Goal: Transaction & Acquisition: Purchase product/service

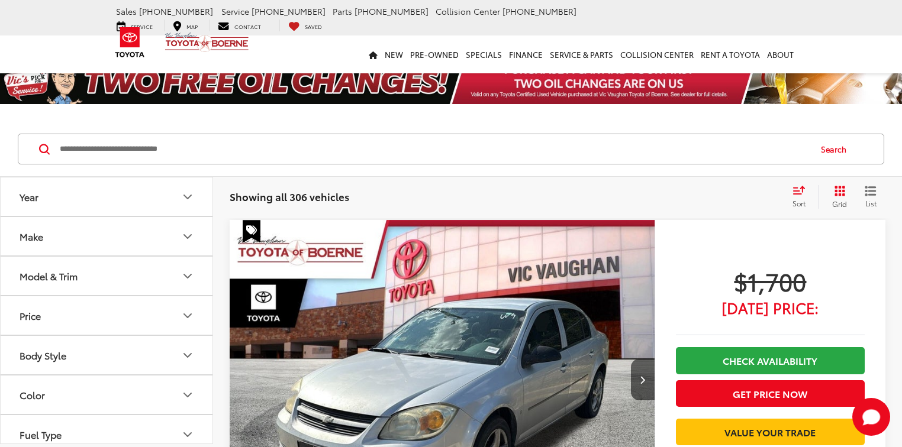
click at [838, 191] on icon "Grid View" at bounding box center [840, 191] width 11 height 11
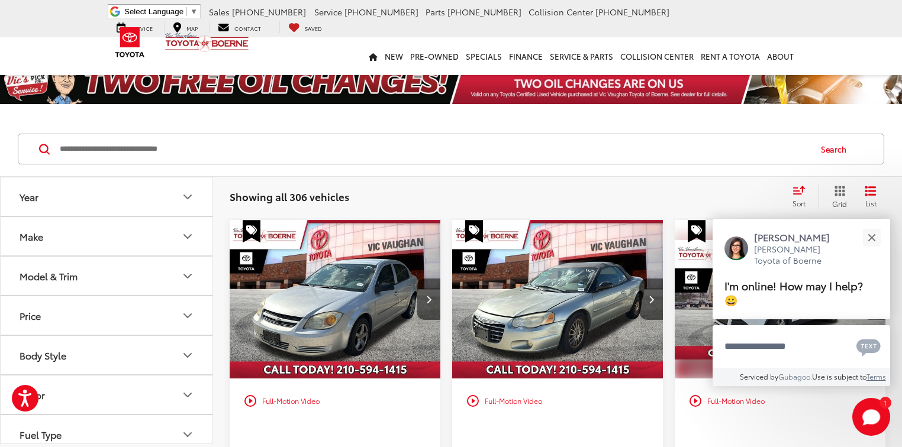
click at [163, 147] on input "Search by Make, Model, or Keyword" at bounding box center [434, 149] width 751 height 28
paste input "******"
type input "******"
click at [880, 244] on button "Close" at bounding box center [871, 237] width 25 height 25
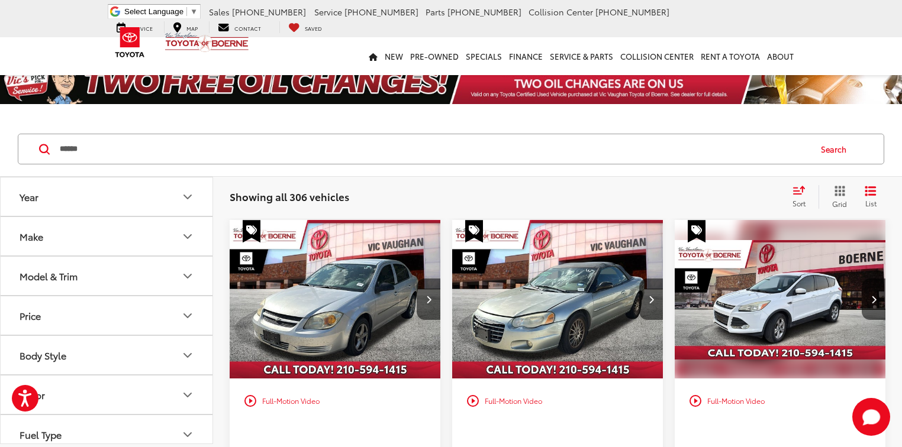
click at [840, 153] on button "Search" at bounding box center [837, 149] width 54 height 30
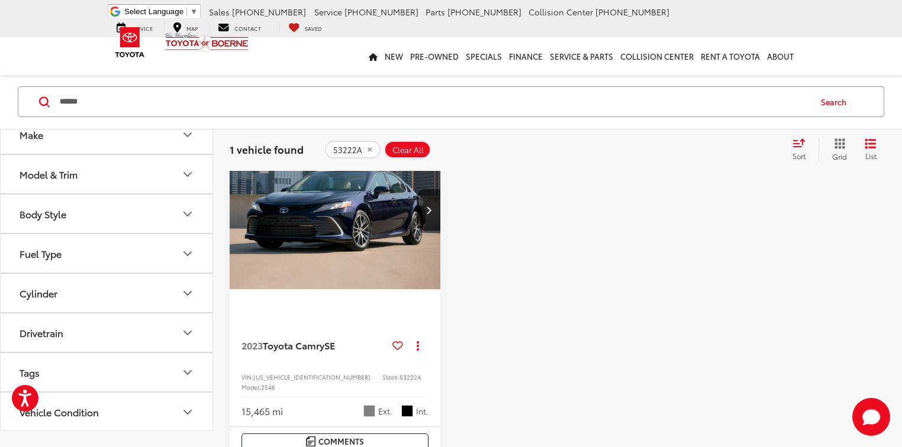
scroll to position [95, 0]
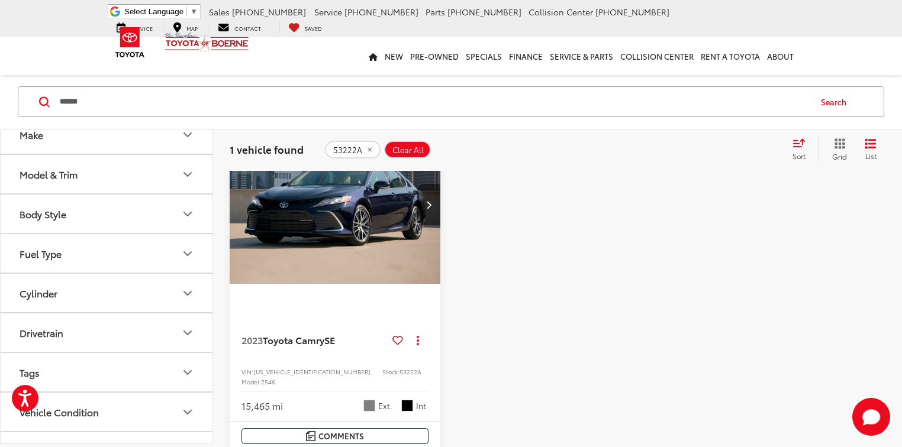
click at [427, 211] on button "Next image" at bounding box center [429, 204] width 24 height 41
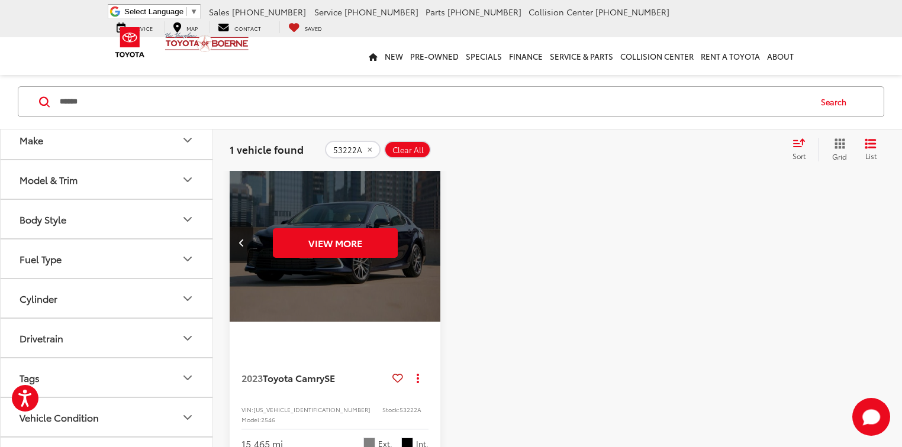
scroll to position [47, 0]
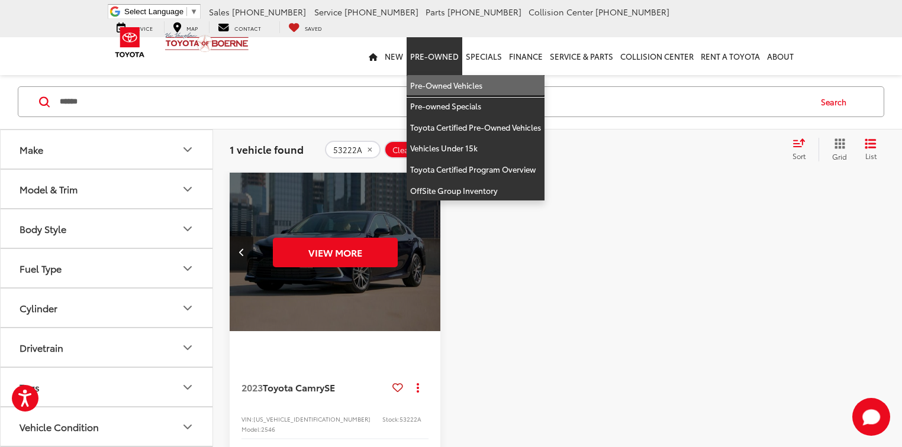
click at [439, 80] on link "Pre-Owned Vehicles" at bounding box center [476, 85] width 138 height 21
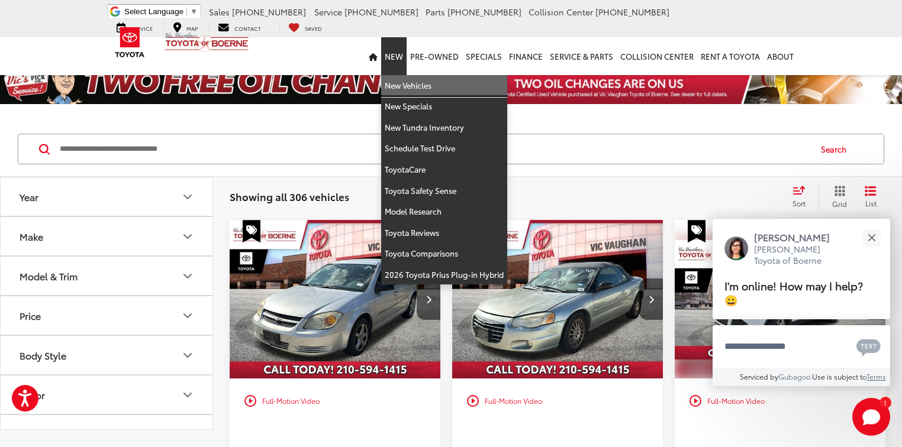
drag, startPoint x: 407, startPoint y: 80, endPoint x: 123, endPoint y: 176, distance: 299.8
click at [407, 80] on link "New Vehicles" at bounding box center [444, 85] width 126 height 21
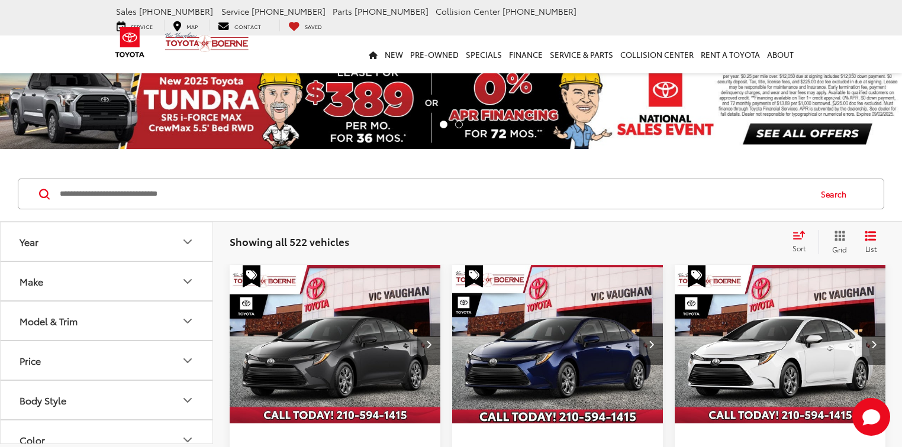
click at [69, 199] on input "Search by Make, Model, or Keyword" at bounding box center [434, 194] width 751 height 28
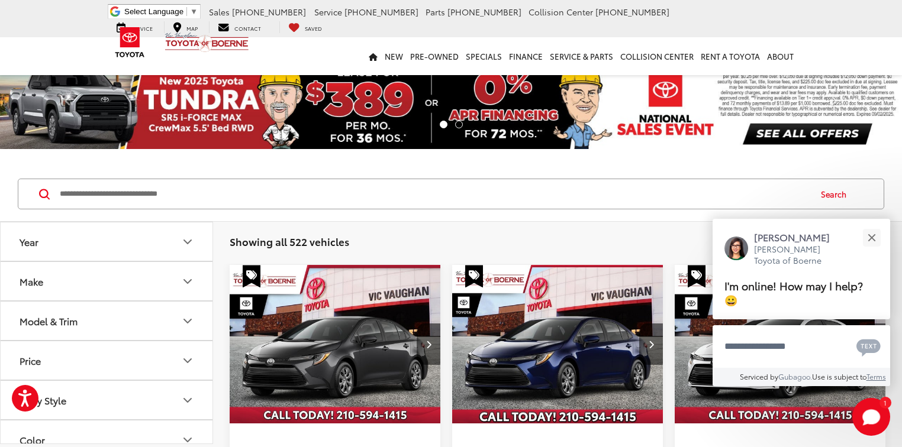
paste input "*****"
type input "*****"
click at [830, 194] on button "Search" at bounding box center [837, 194] width 54 height 30
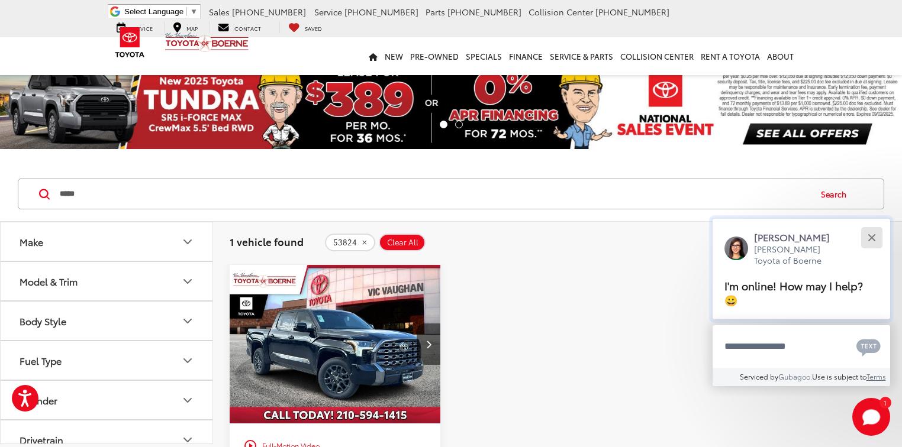
click at [872, 234] on button "Close" at bounding box center [871, 237] width 25 height 25
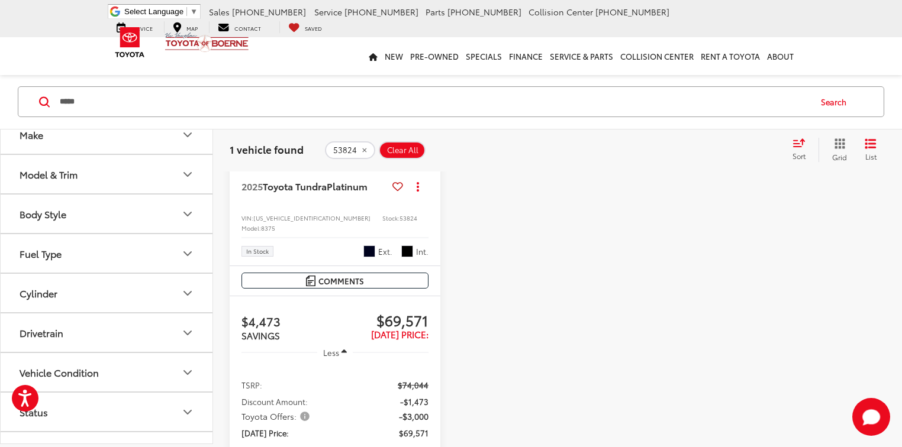
scroll to position [331, 0]
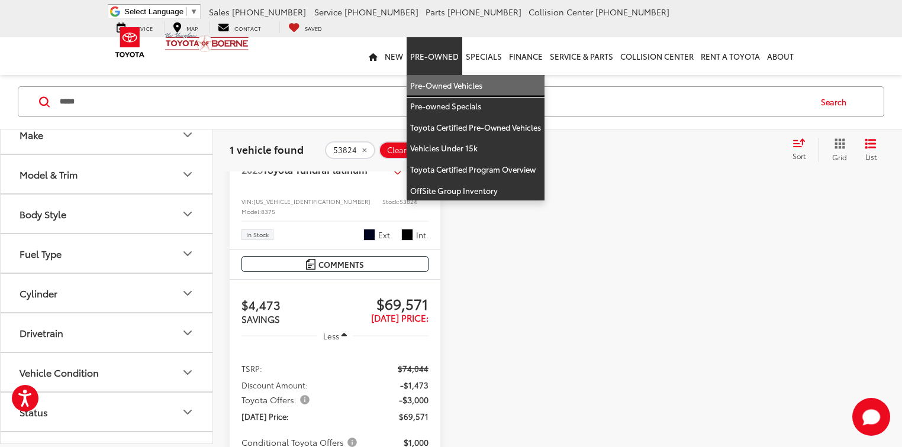
click at [434, 83] on link "Pre-Owned Vehicles" at bounding box center [476, 85] width 138 height 21
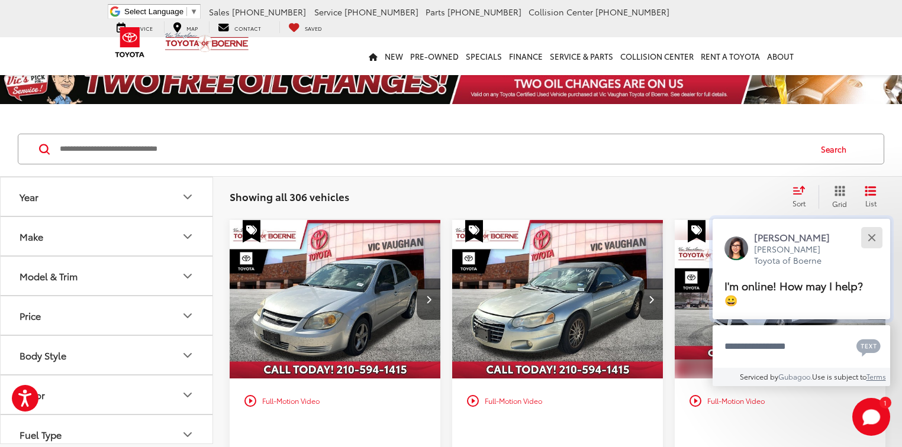
click at [868, 240] on div "Close" at bounding box center [872, 238] width 8 height 8
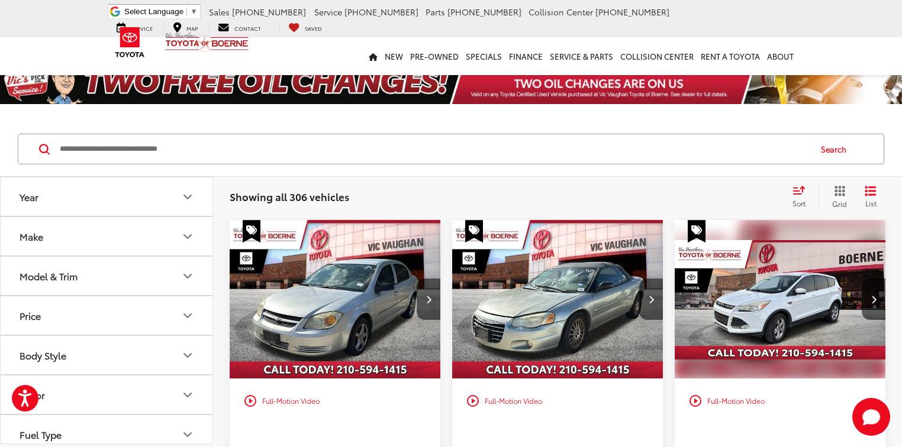
click at [149, 155] on input "Search by Make, Model, or Keyword" at bounding box center [434, 149] width 751 height 28
paste input "******"
type input "******"
click at [837, 150] on button "Search" at bounding box center [837, 149] width 54 height 30
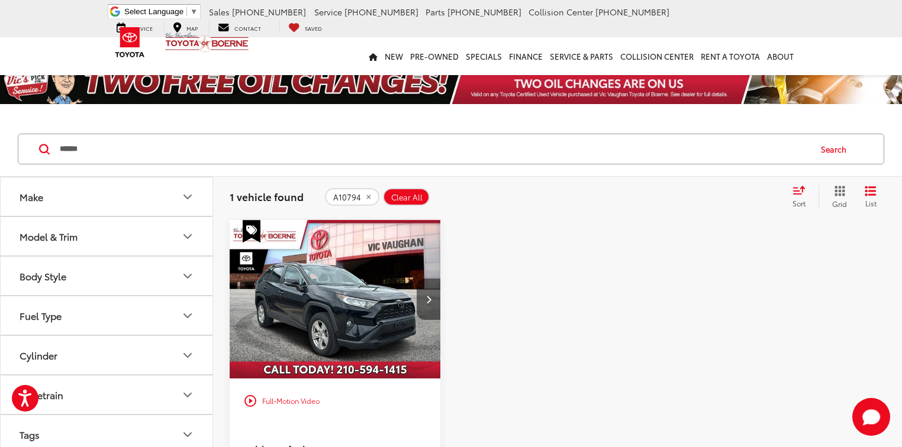
click at [424, 305] on button "Next image" at bounding box center [429, 299] width 24 height 41
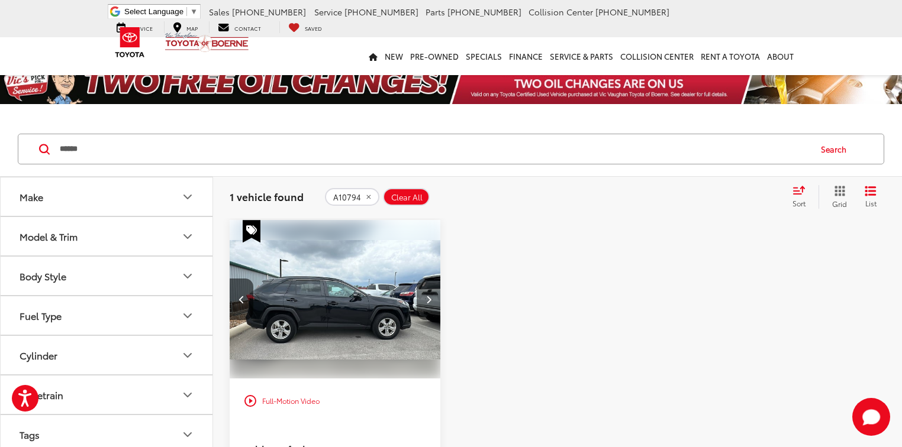
click at [418, 305] on button "Next image" at bounding box center [429, 299] width 24 height 41
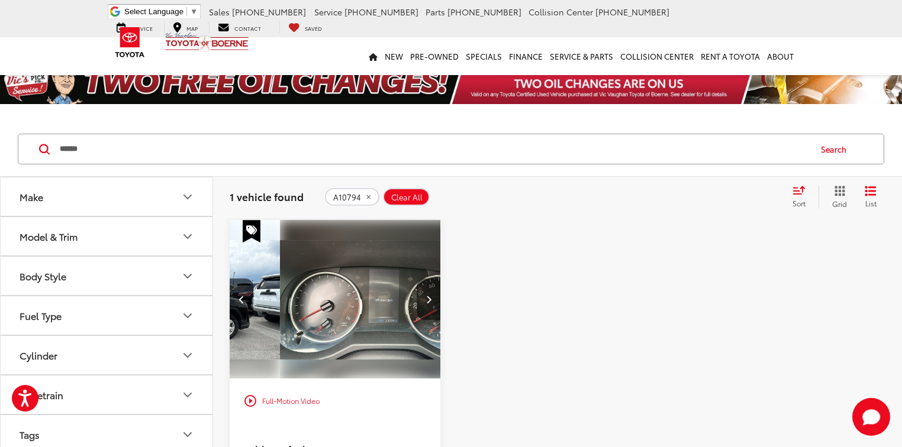
scroll to position [0, 425]
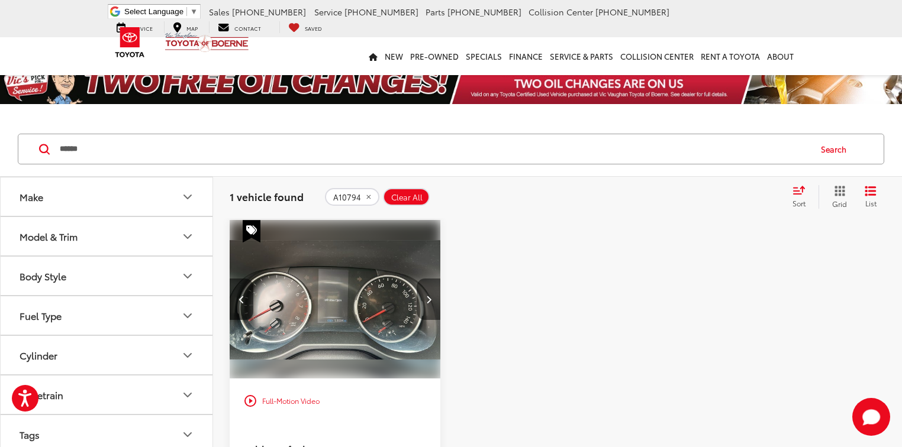
click at [418, 305] on button "Next image" at bounding box center [429, 299] width 24 height 41
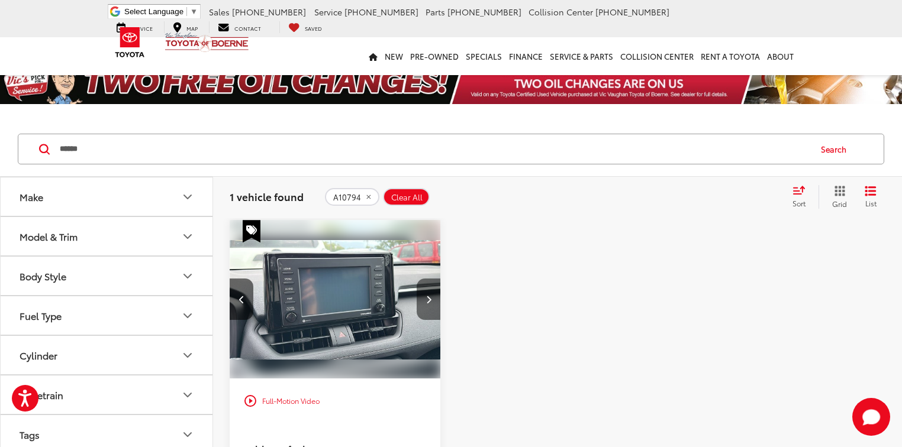
click at [418, 305] on button "Next image" at bounding box center [429, 299] width 24 height 41
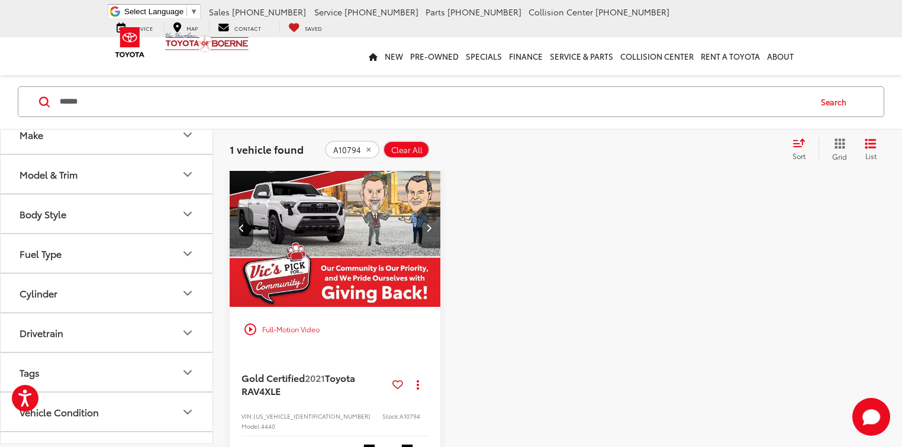
scroll to position [47, 0]
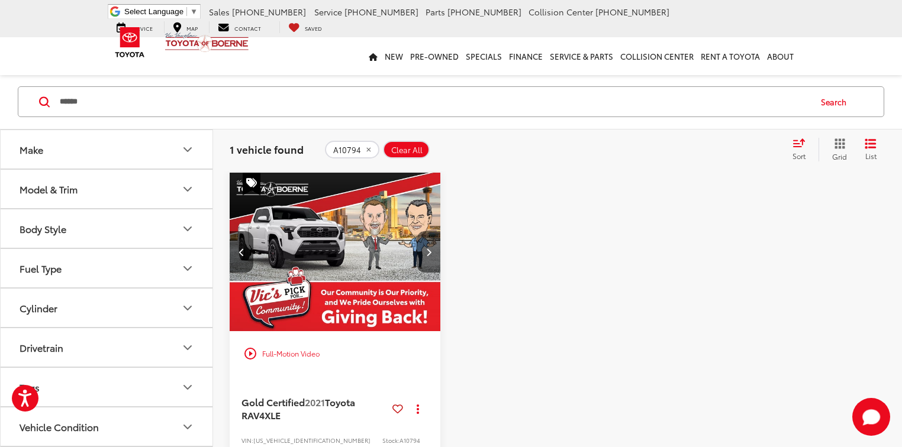
click at [423, 249] on button "Next image" at bounding box center [429, 251] width 24 height 41
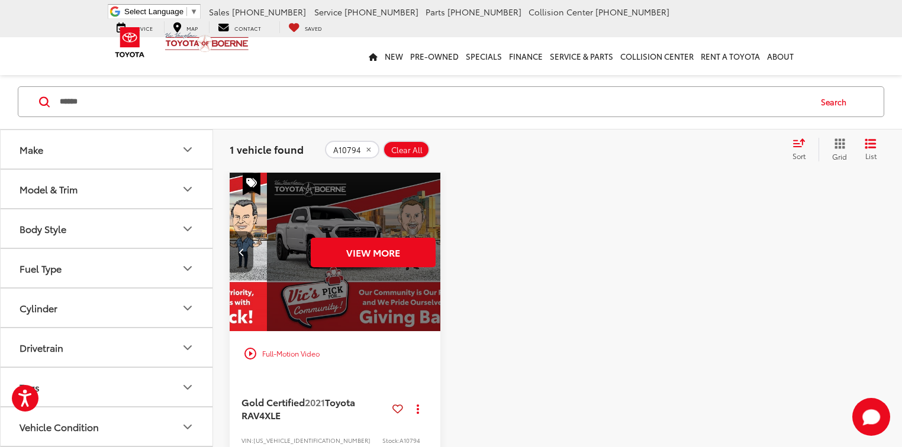
scroll to position [0, 1062]
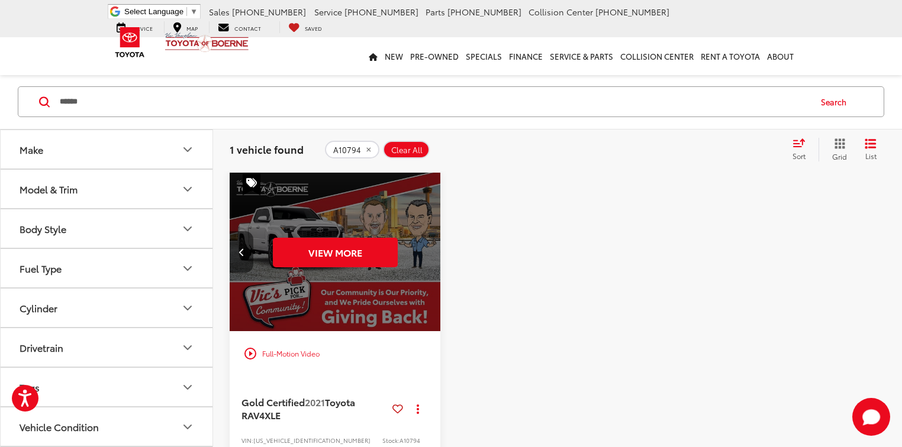
click at [240, 250] on icon "Previous image" at bounding box center [241, 252] width 5 height 8
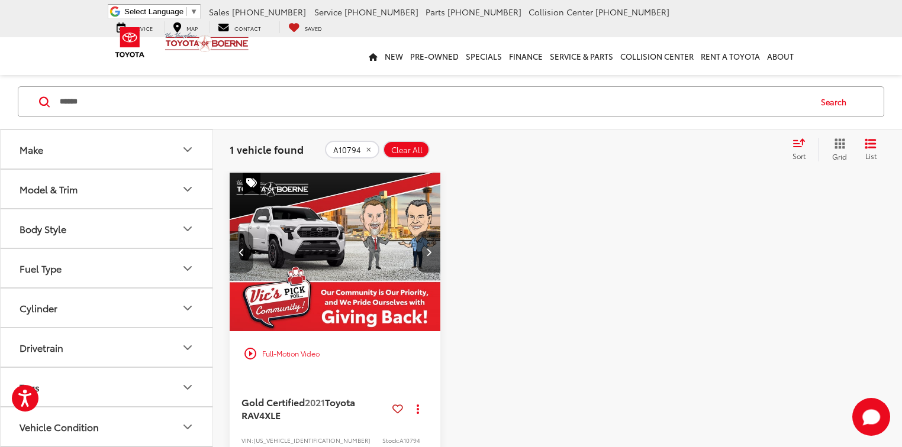
click at [240, 250] on icon "Previous image" at bounding box center [241, 252] width 5 height 8
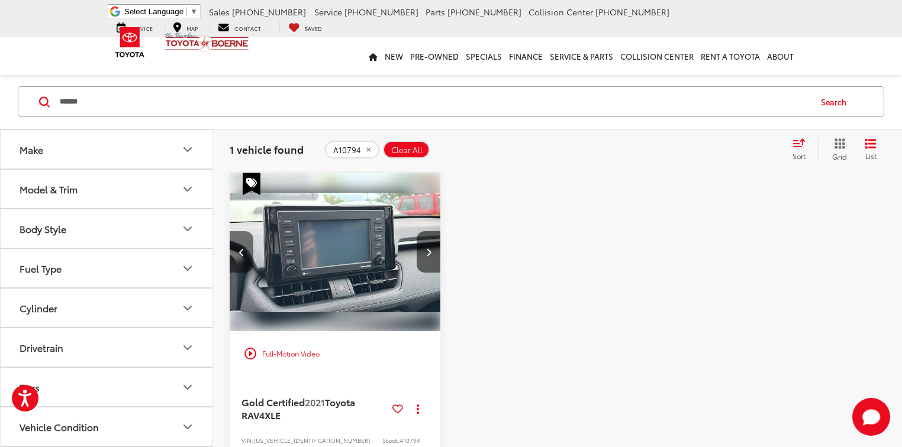
click at [240, 250] on icon "Previous image" at bounding box center [241, 252] width 5 height 8
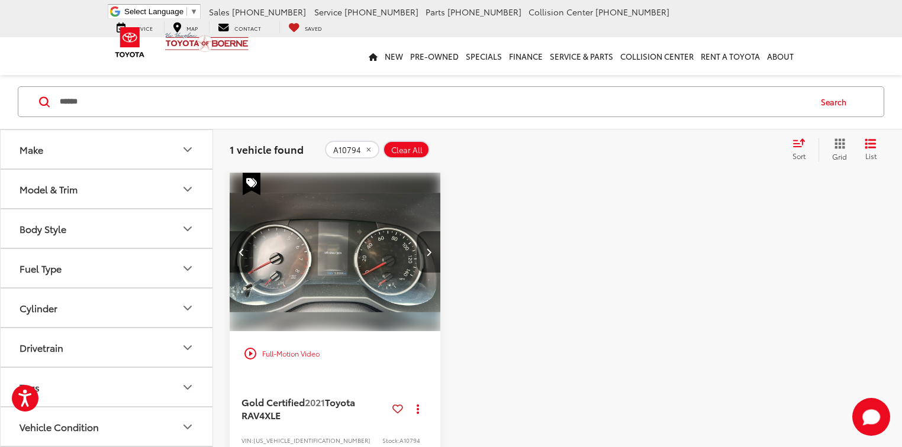
click at [240, 250] on icon "Previous image" at bounding box center [241, 252] width 5 height 8
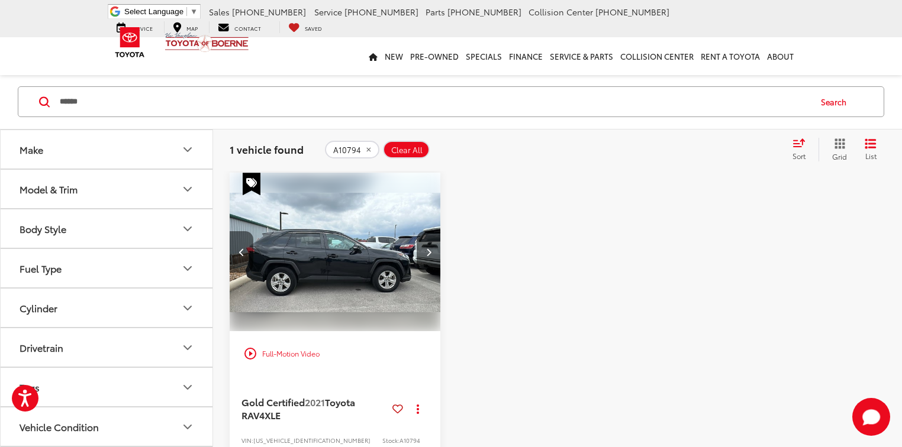
click at [240, 250] on icon "Previous image" at bounding box center [241, 252] width 5 height 8
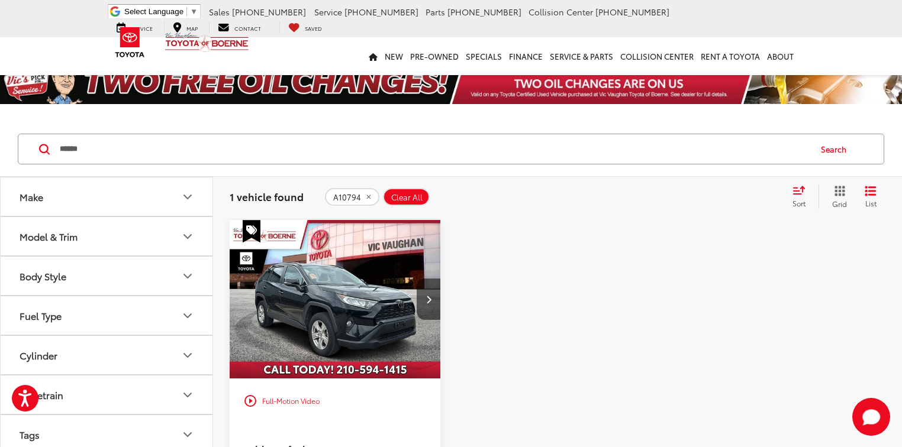
scroll to position [0, 0]
click at [424, 304] on button "Next image" at bounding box center [429, 299] width 24 height 41
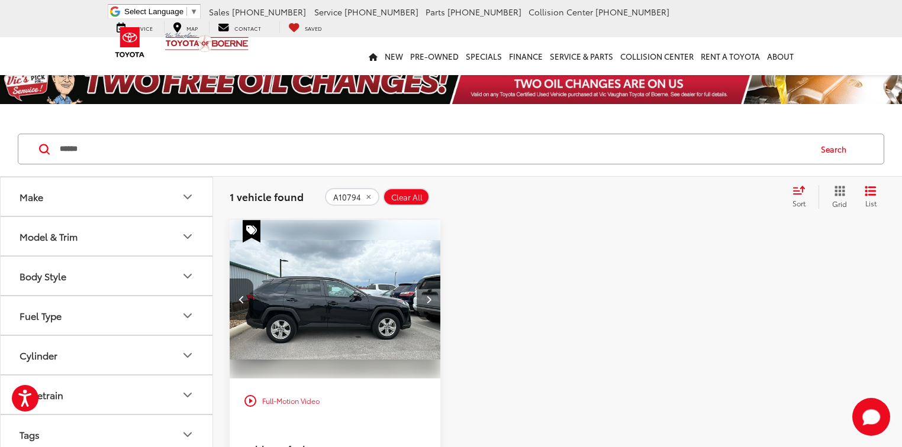
click at [424, 304] on button "Next image" at bounding box center [429, 299] width 24 height 41
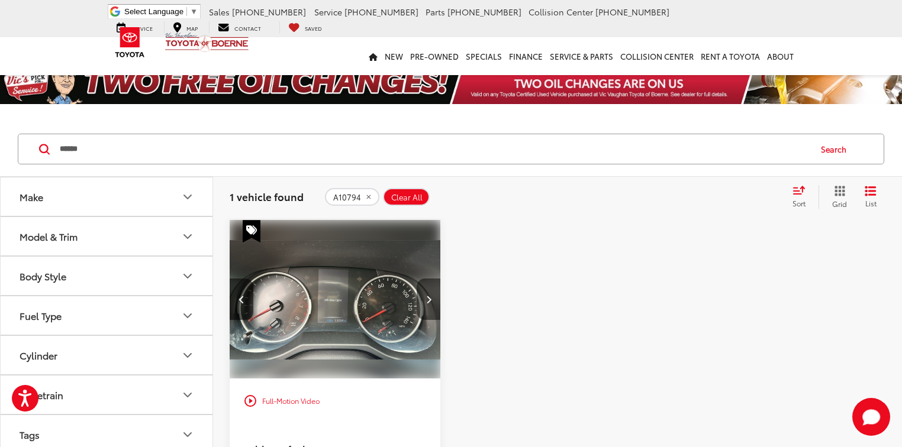
click at [424, 304] on button "Next image" at bounding box center [429, 299] width 24 height 41
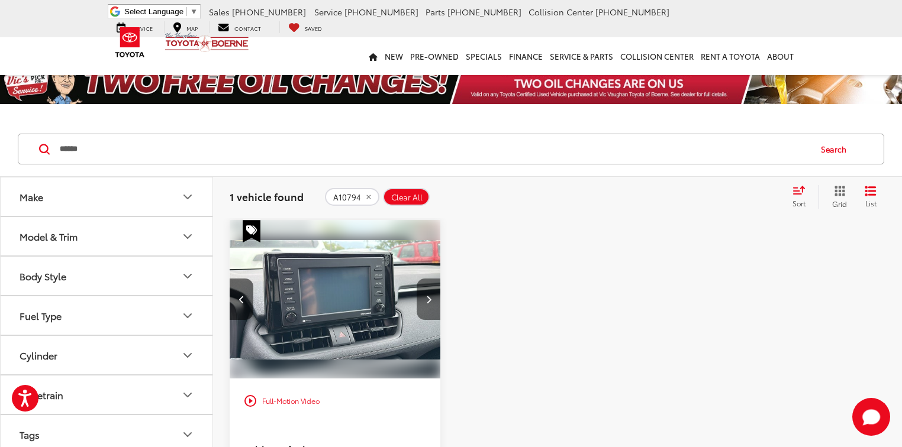
click at [424, 304] on button "Next image" at bounding box center [429, 299] width 24 height 41
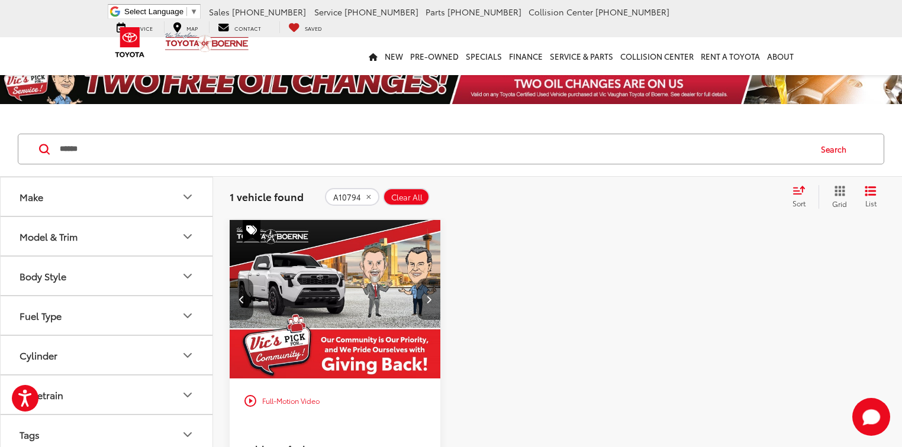
click at [424, 304] on button "Next image" at bounding box center [429, 299] width 24 height 41
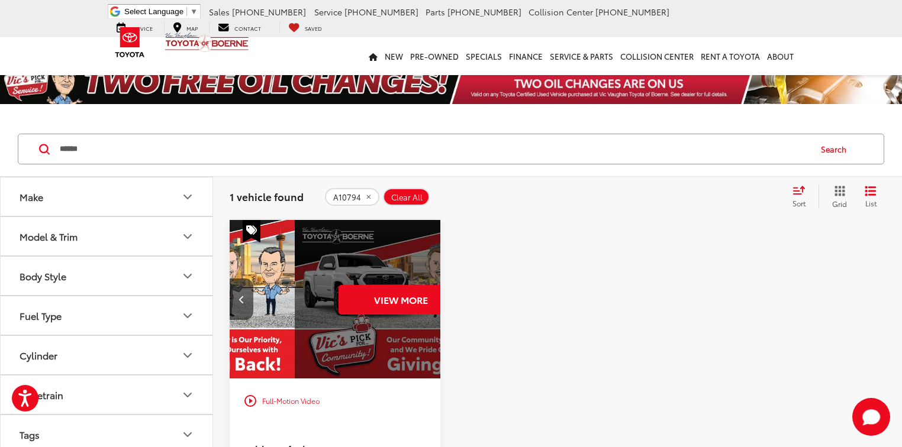
scroll to position [0, 1062]
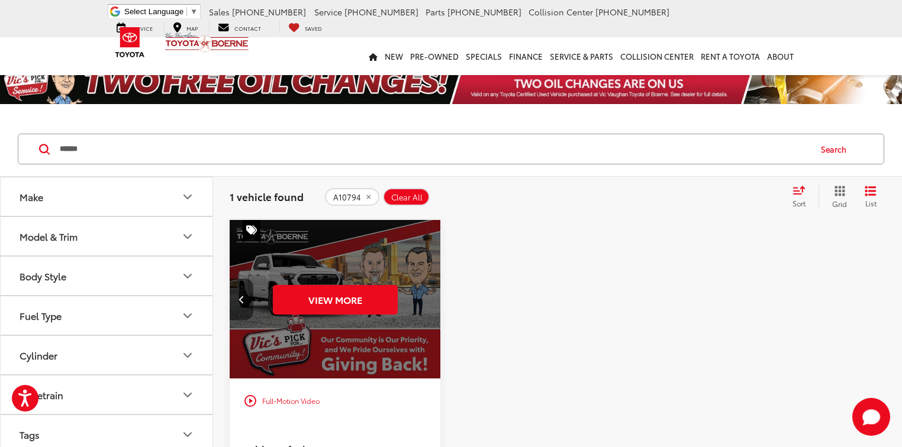
click at [248, 304] on button "Previous image" at bounding box center [242, 299] width 24 height 41
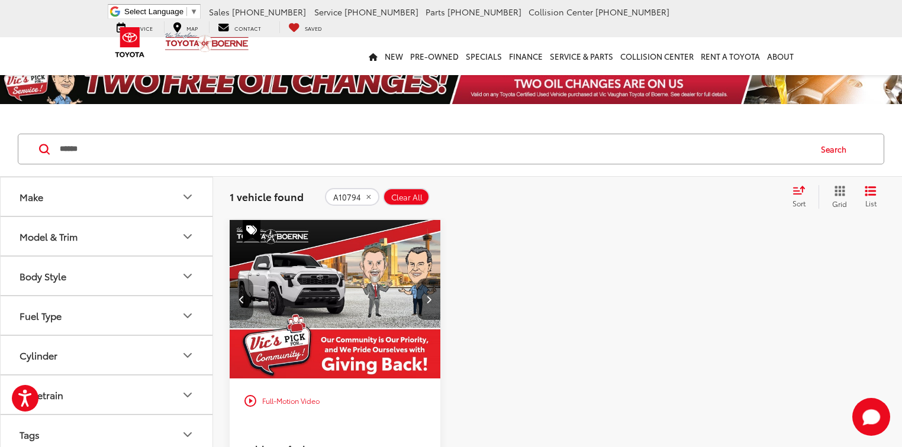
click at [248, 303] on button "Previous image" at bounding box center [242, 299] width 24 height 41
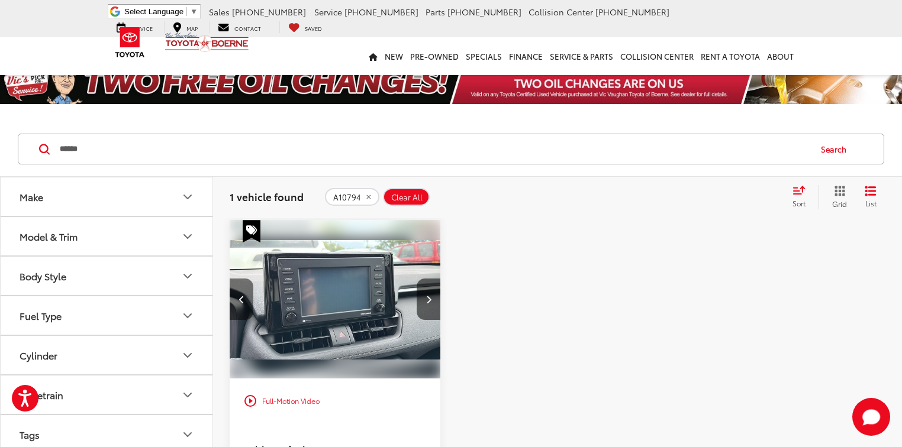
click at [248, 303] on button "Previous image" at bounding box center [242, 299] width 24 height 41
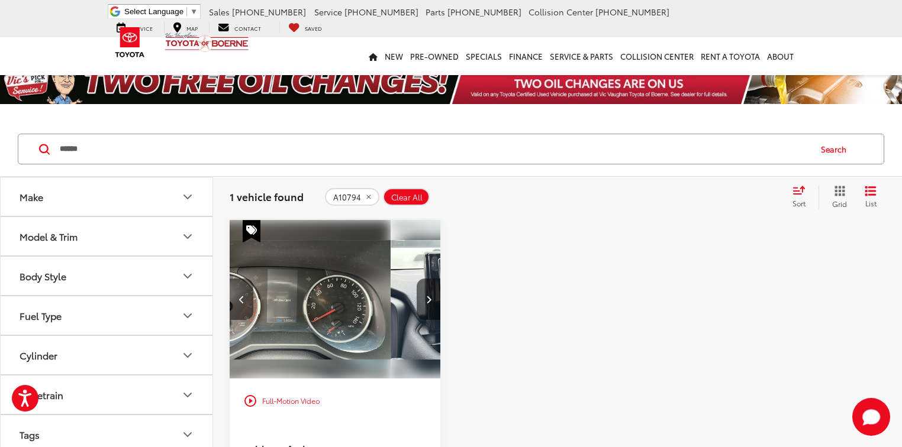
scroll to position [0, 425]
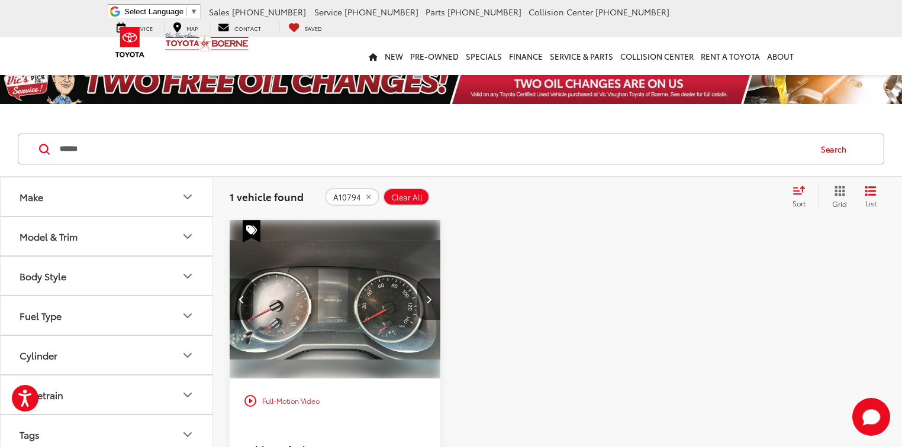
click at [248, 303] on button "Previous image" at bounding box center [242, 299] width 24 height 41
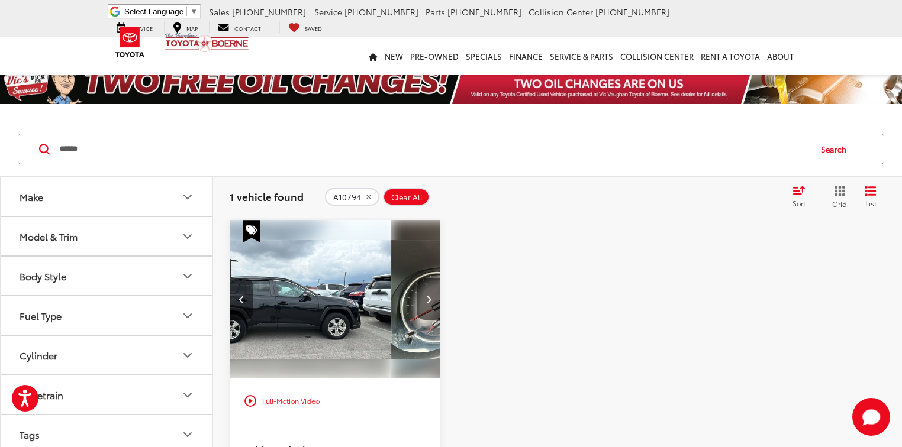
scroll to position [0, 212]
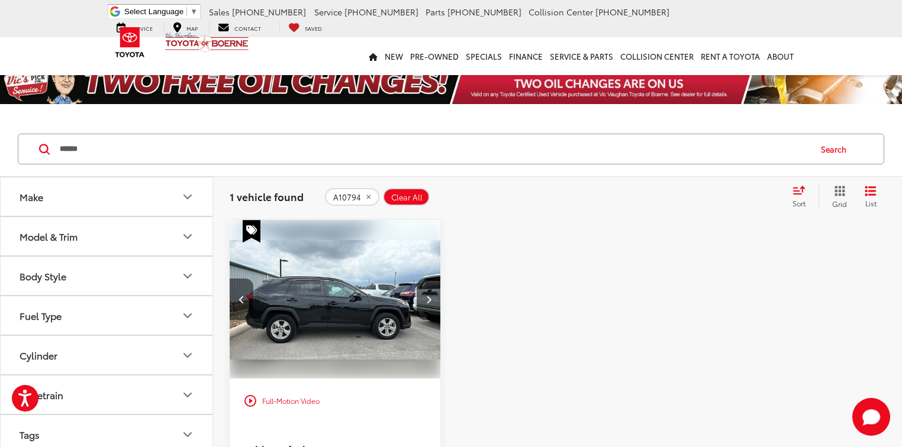
click at [247, 303] on button "Previous image" at bounding box center [242, 299] width 24 height 41
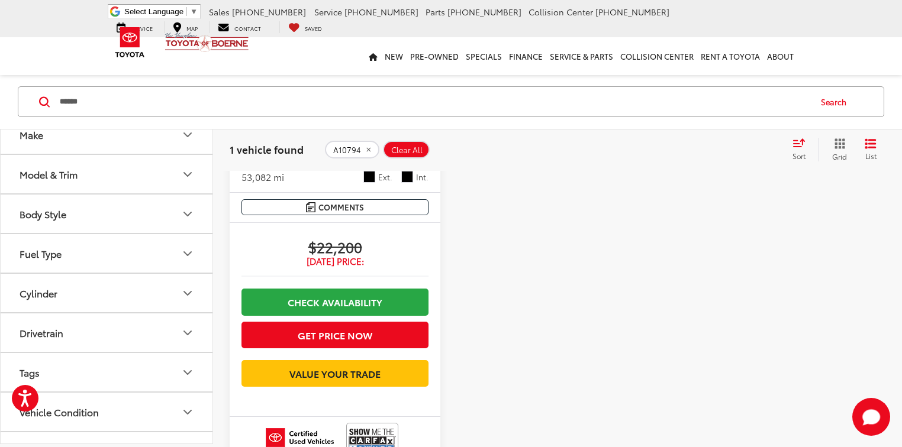
scroll to position [426, 0]
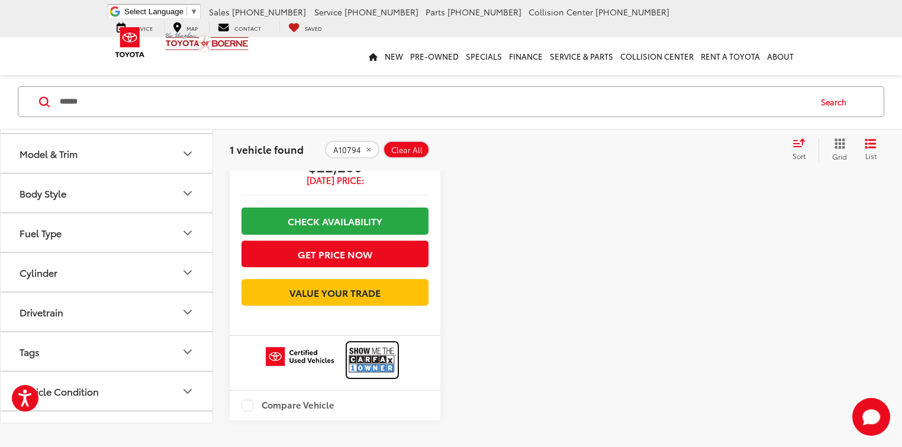
click at [379, 376] on img at bounding box center [372, 359] width 47 height 31
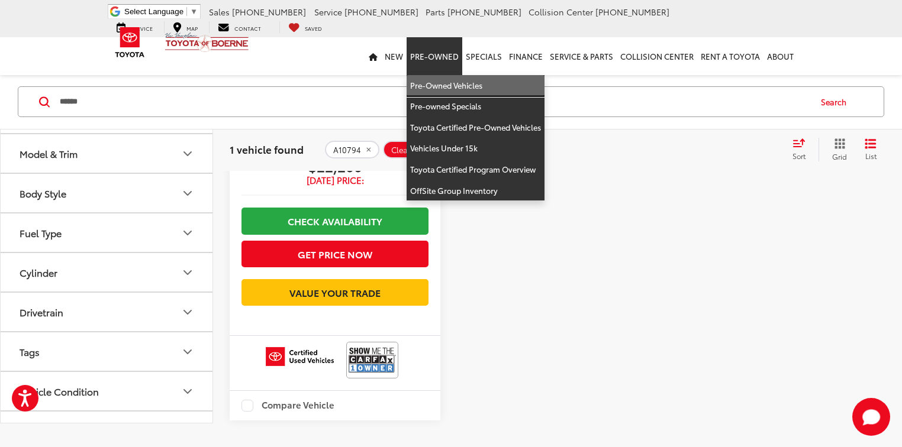
click at [430, 79] on link "Pre-Owned Vehicles" at bounding box center [476, 85] width 138 height 21
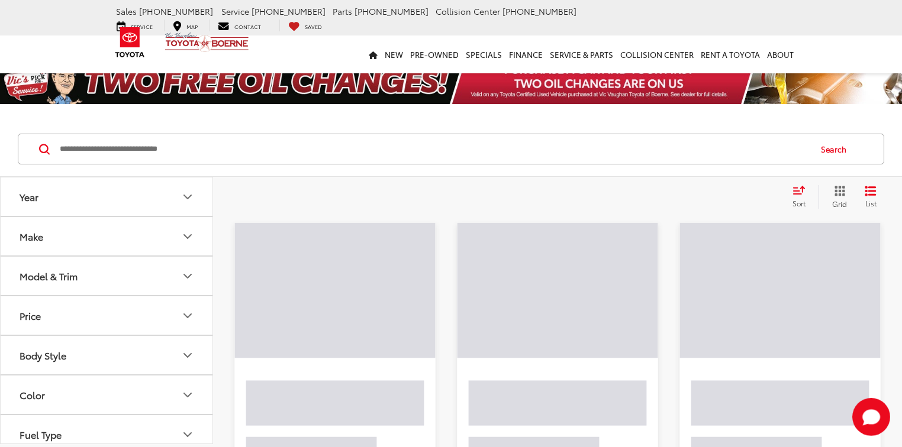
click at [76, 153] on input "Search by Make, Model, or Keyword" at bounding box center [434, 149] width 751 height 28
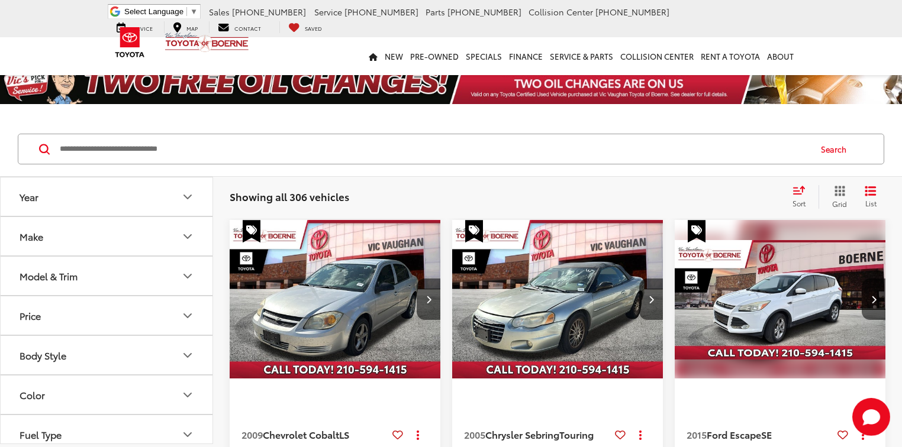
paste input "********"
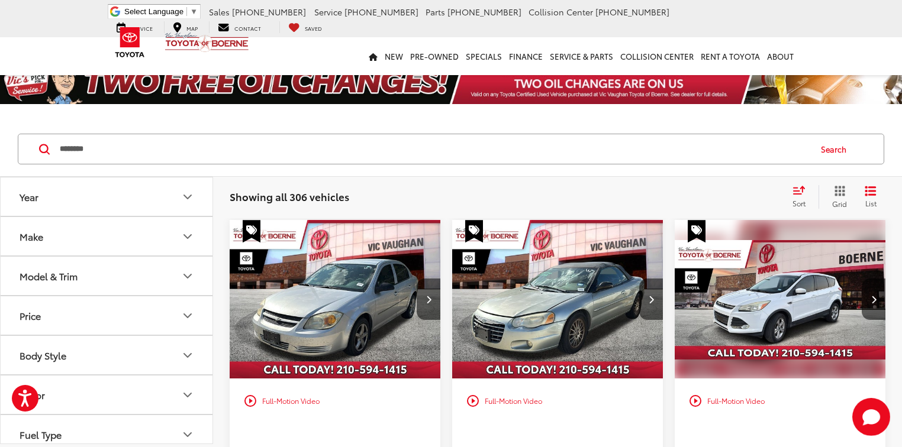
type input "********"
click at [833, 148] on button "Search" at bounding box center [837, 149] width 54 height 30
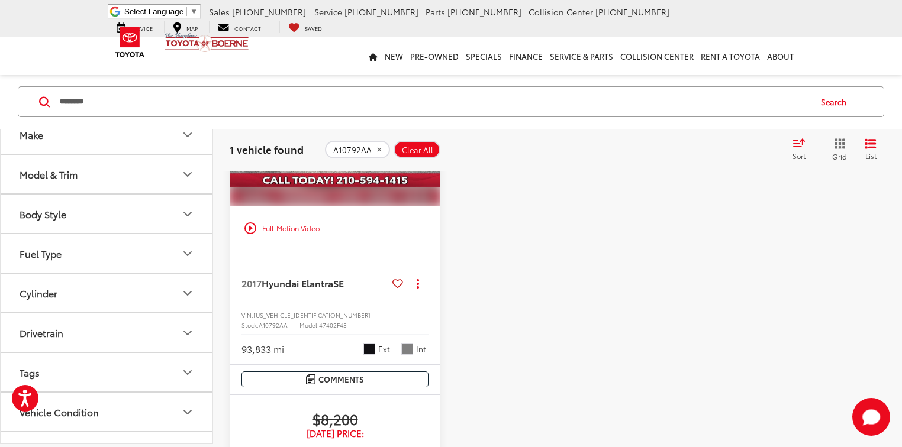
scroll to position [189, 0]
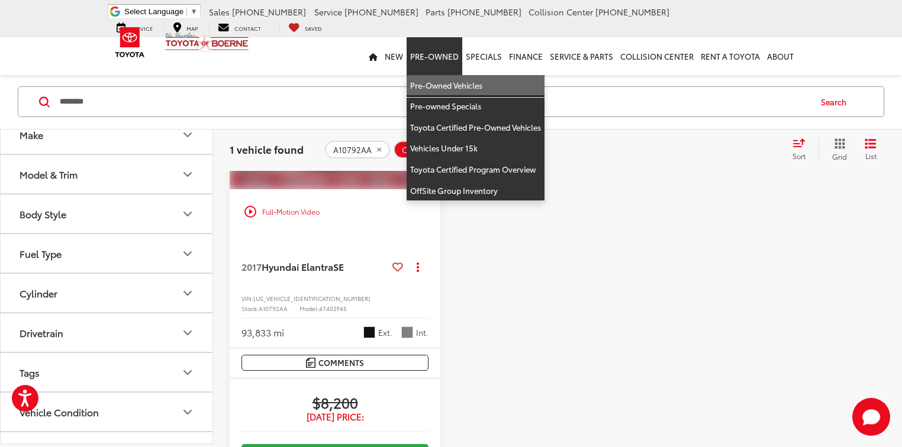
click at [423, 86] on link "Pre-Owned Vehicles" at bounding box center [476, 85] width 138 height 21
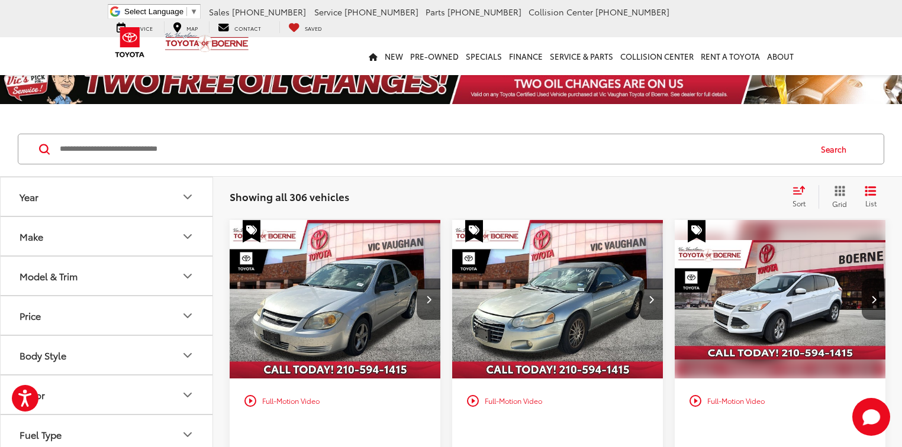
scroll to position [95, 0]
